Goal: Find specific page/section: Find specific page/section

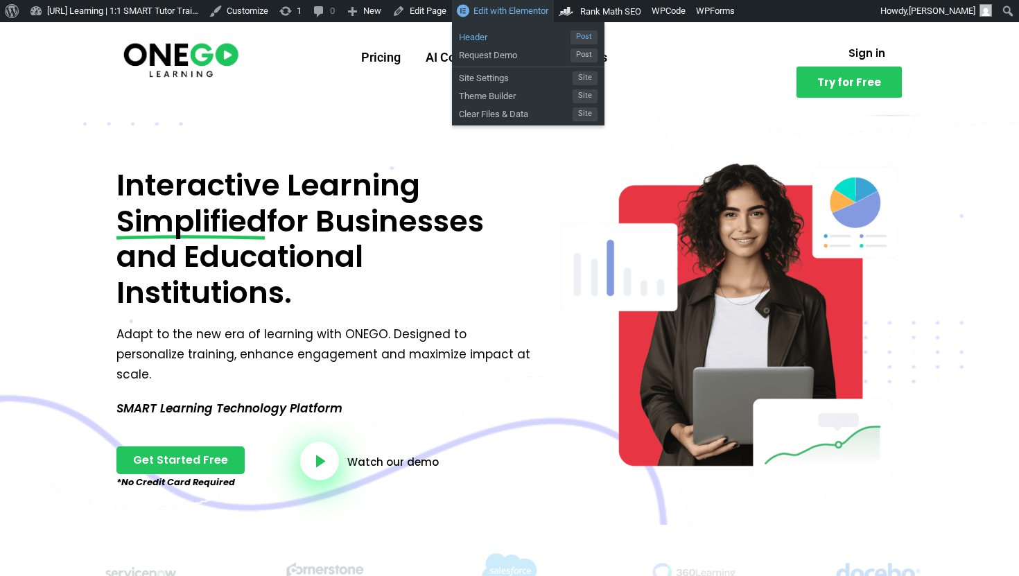
click at [532, 42] on span "Header" at bounding box center [515, 35] width 112 height 18
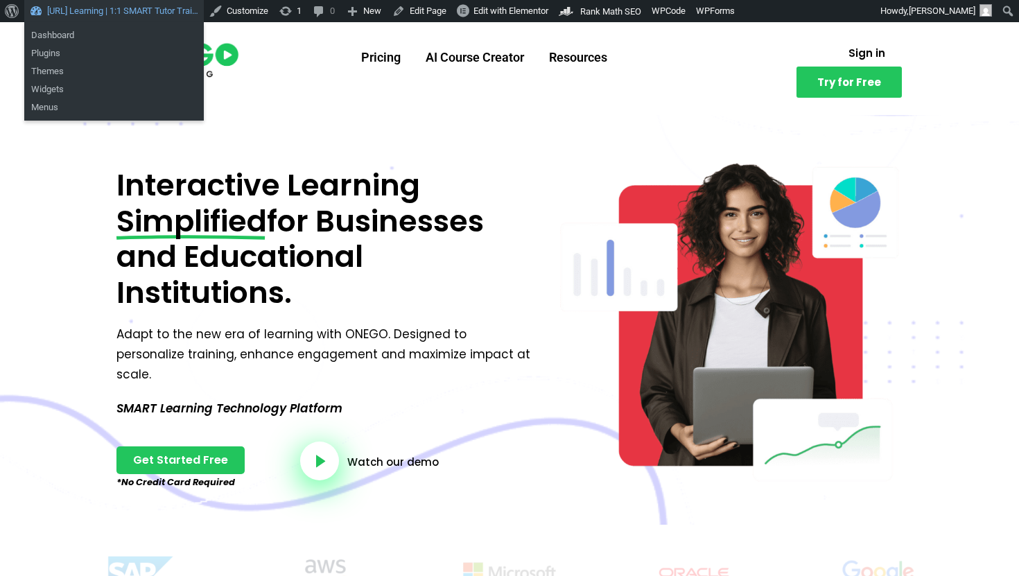
click at [76, 10] on link "[URL] Learning | 1:1 SMART Tutor Trai…" at bounding box center [113, 11] width 179 height 22
click at [74, 28] on link "Dashboard" at bounding box center [113, 35] width 179 height 18
